Goal: Use online tool/utility: Utilize a website feature to perform a specific function

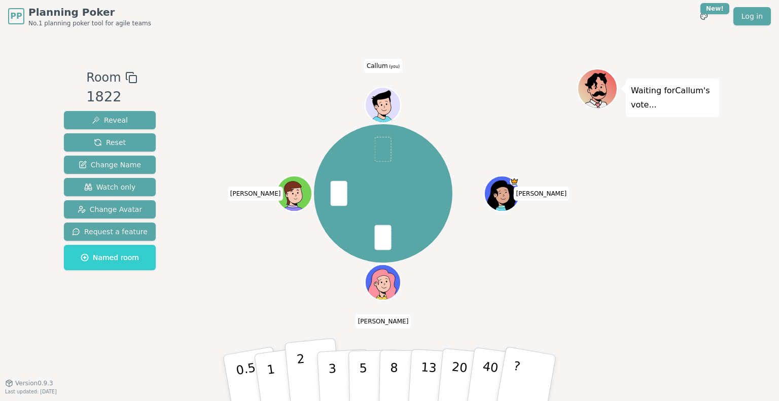
click at [306, 371] on button "2" at bounding box center [313, 378] width 58 height 81
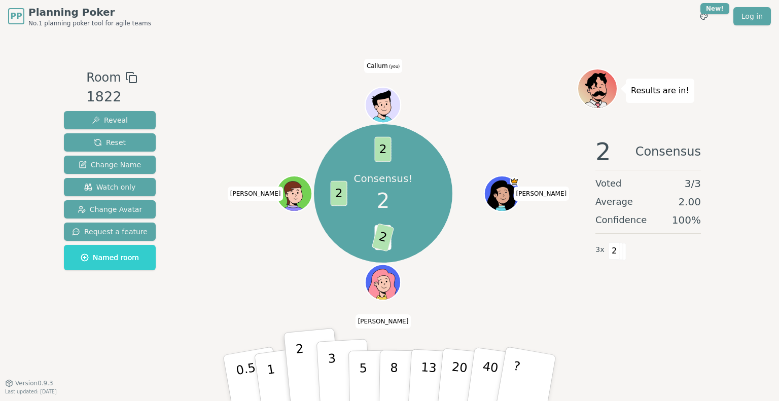
click at [339, 373] on button "3" at bounding box center [343, 378] width 55 height 79
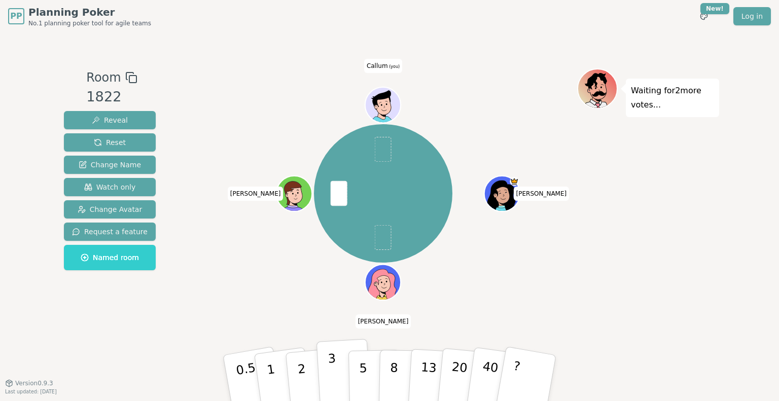
click at [335, 371] on button "3" at bounding box center [343, 378] width 55 height 79
click at [374, 363] on button "5" at bounding box center [374, 378] width 52 height 77
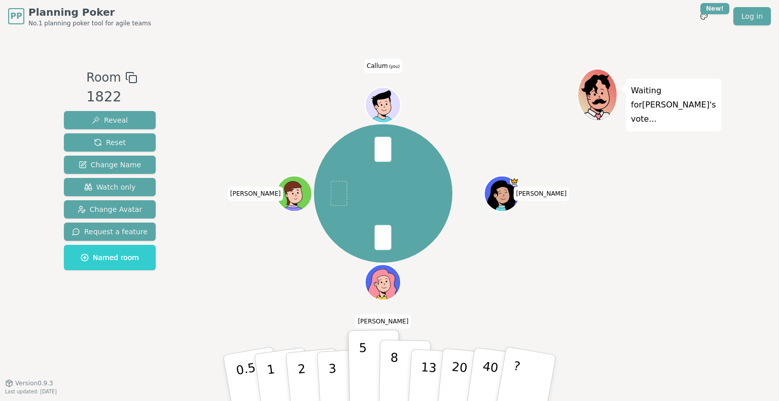
click at [392, 370] on p "8" at bounding box center [393, 377] width 9 height 55
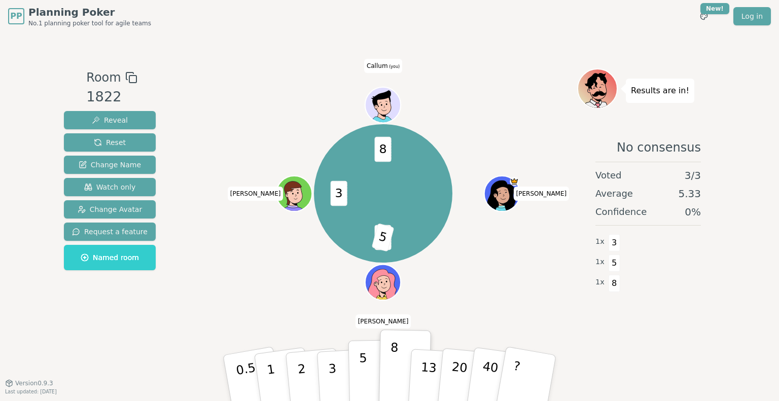
click at [367, 372] on button "5" at bounding box center [374, 378] width 52 height 77
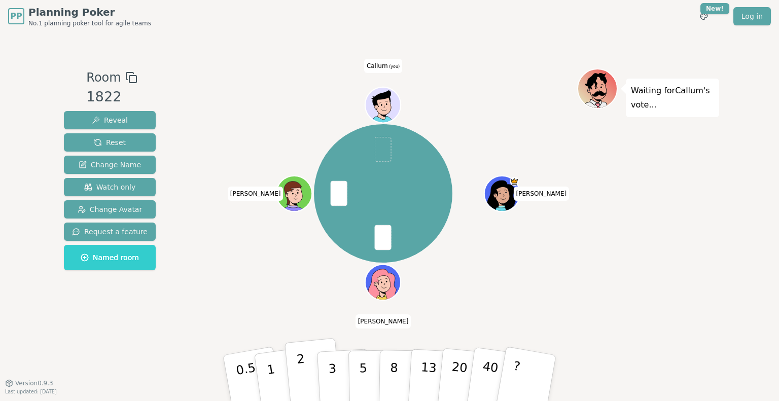
click at [299, 366] on p "2" at bounding box center [302, 379] width 13 height 55
click at [312, 365] on button "2" at bounding box center [313, 378] width 58 height 81
click at [302, 369] on p "2" at bounding box center [302, 379] width 13 height 55
click at [301, 363] on p "2" at bounding box center [302, 379] width 13 height 55
